Goal: Complete application form: Complete application form

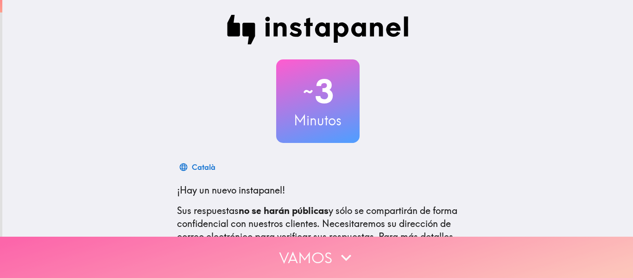
click at [365, 250] on button "Vamos" at bounding box center [316, 257] width 633 height 41
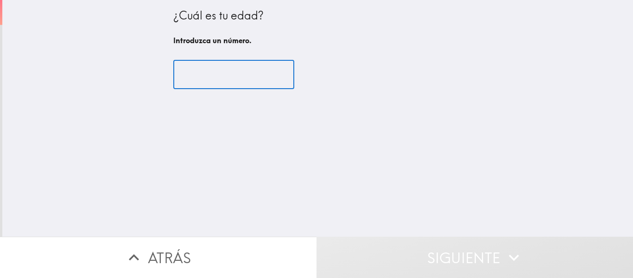
click at [226, 74] on input "number" at bounding box center [233, 74] width 121 height 29
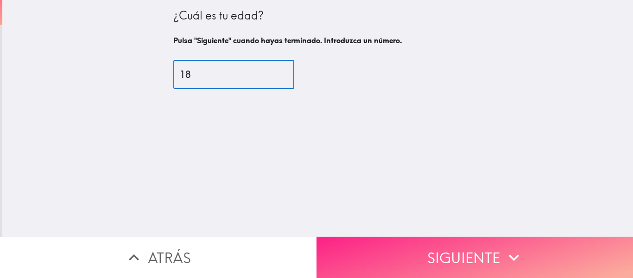
type input "18"
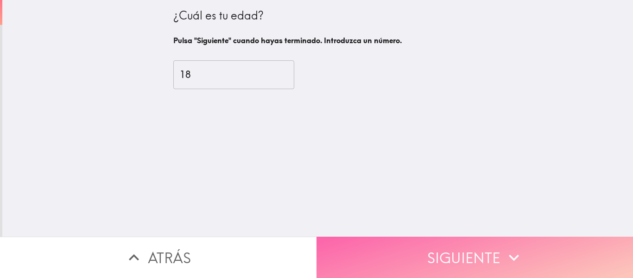
click at [360, 237] on button "Siguiente" at bounding box center [475, 257] width 317 height 41
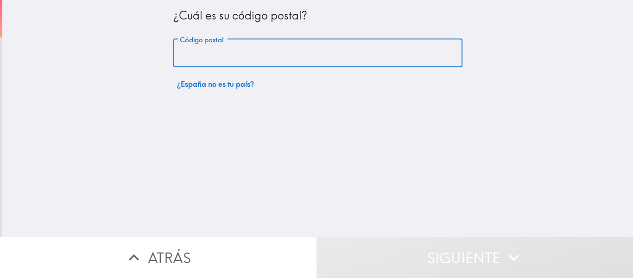
click at [269, 61] on input "Código postal" at bounding box center [317, 53] width 289 height 29
type input "28021"
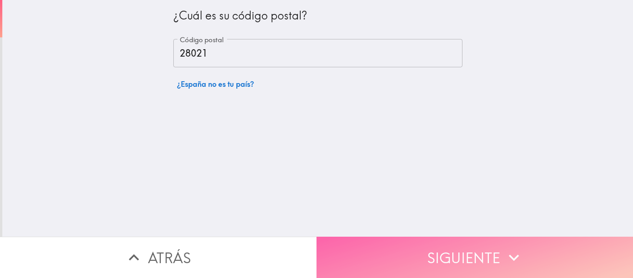
click at [416, 237] on button "Siguiente" at bounding box center [475, 257] width 317 height 41
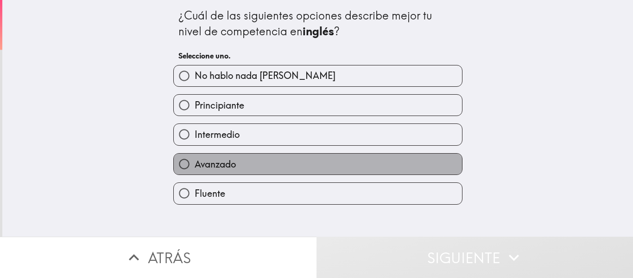
click at [328, 167] on label "Avanzado" at bounding box center [318, 163] width 288 height 21
click at [195, 167] on input "Avanzado" at bounding box center [184, 163] width 21 height 21
radio input "true"
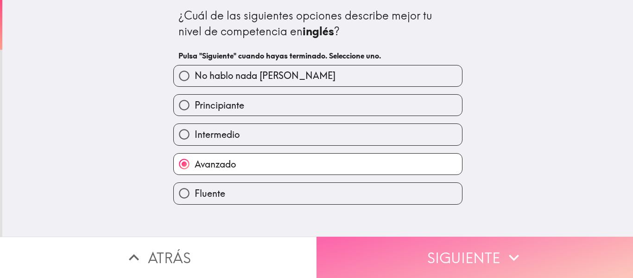
click at [386, 252] on button "Siguiente" at bounding box center [475, 257] width 317 height 41
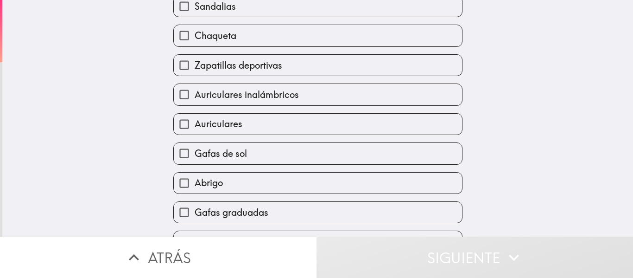
scroll to position [122, 0]
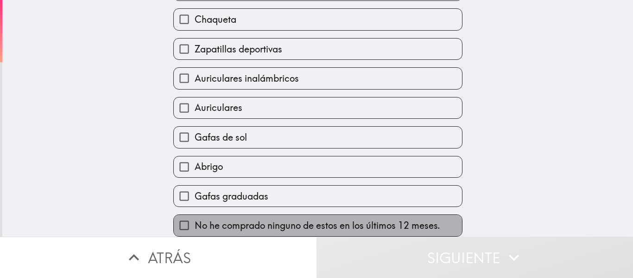
click at [416, 220] on span "No he comprado ninguno de estos en los últimos 12 meses." at bounding box center [318, 225] width 246 height 13
click at [195, 220] on input "No he comprado ninguno de estos en los últimos 12 meses." at bounding box center [184, 225] width 21 height 21
checkbox input "true"
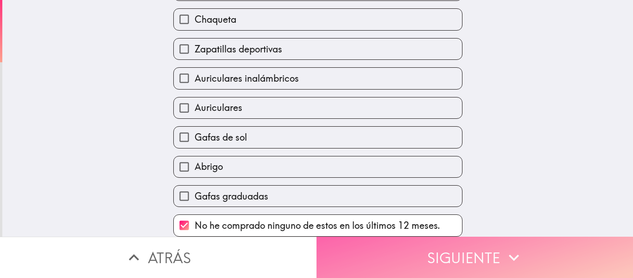
click at [438, 245] on button "Siguiente" at bounding box center [475, 257] width 317 height 41
